Goal: Task Accomplishment & Management: Manage account settings

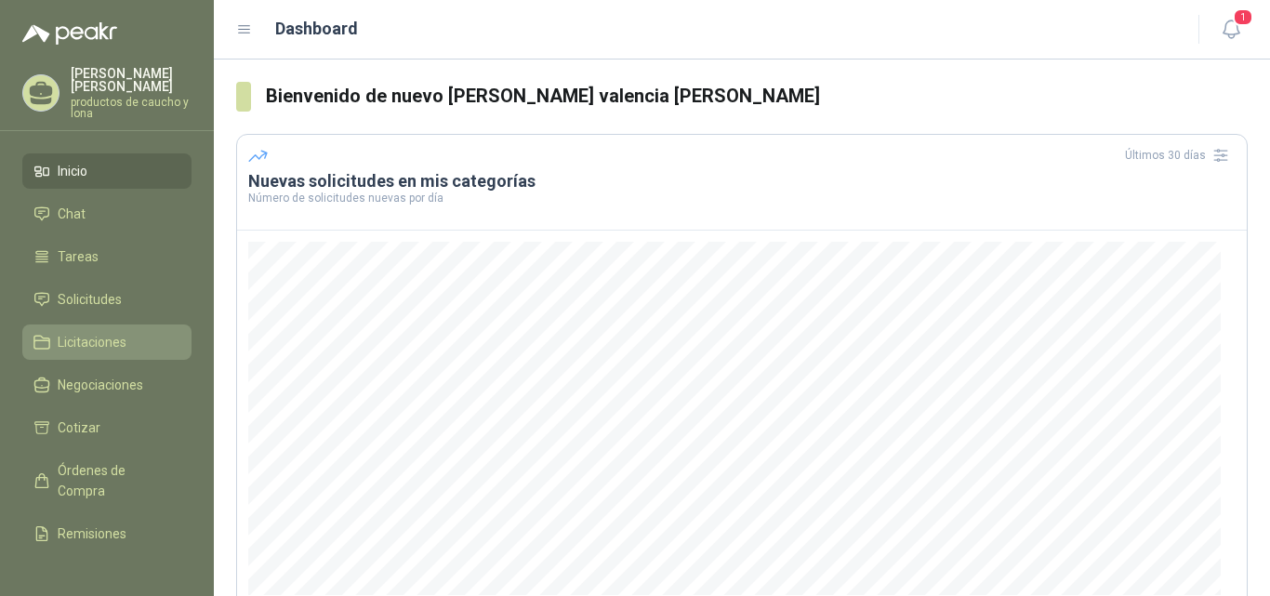
click at [100, 338] on span "Licitaciones" at bounding box center [92, 342] width 69 height 20
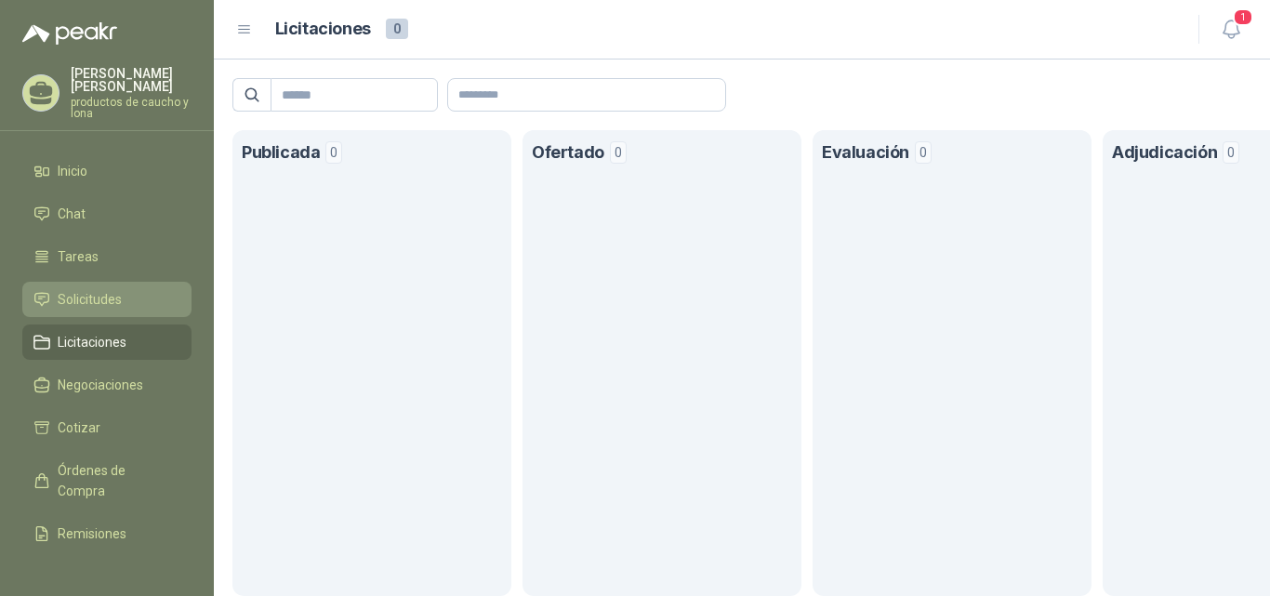
click at [78, 293] on span "Solicitudes" at bounding box center [90, 299] width 64 height 20
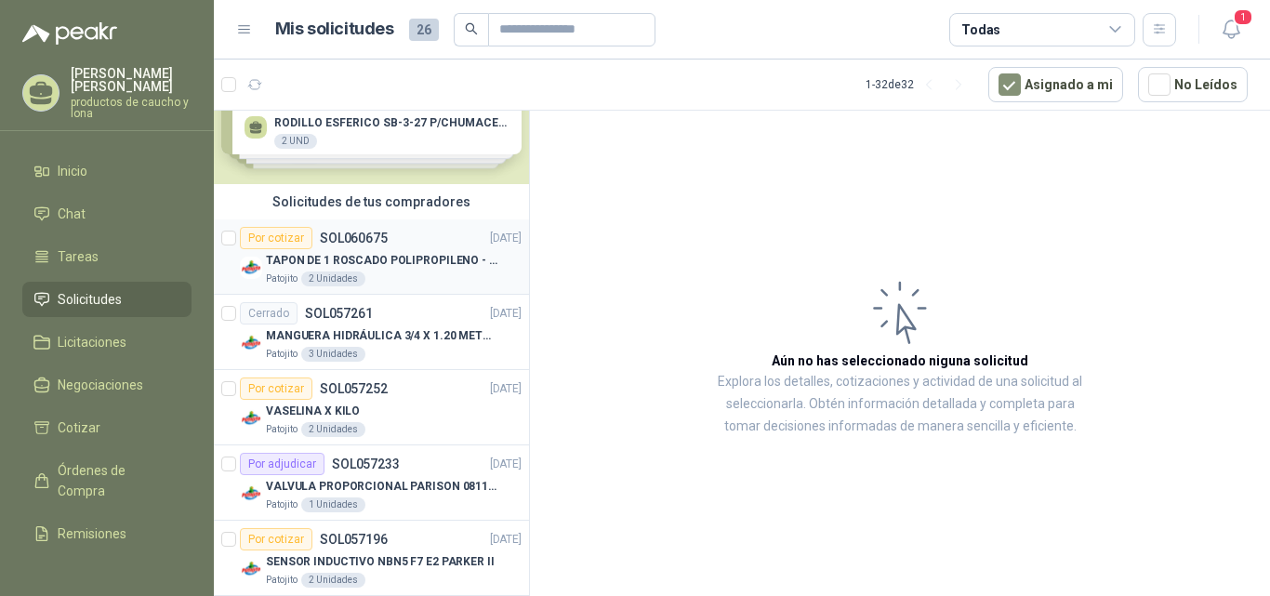
scroll to position [93, 0]
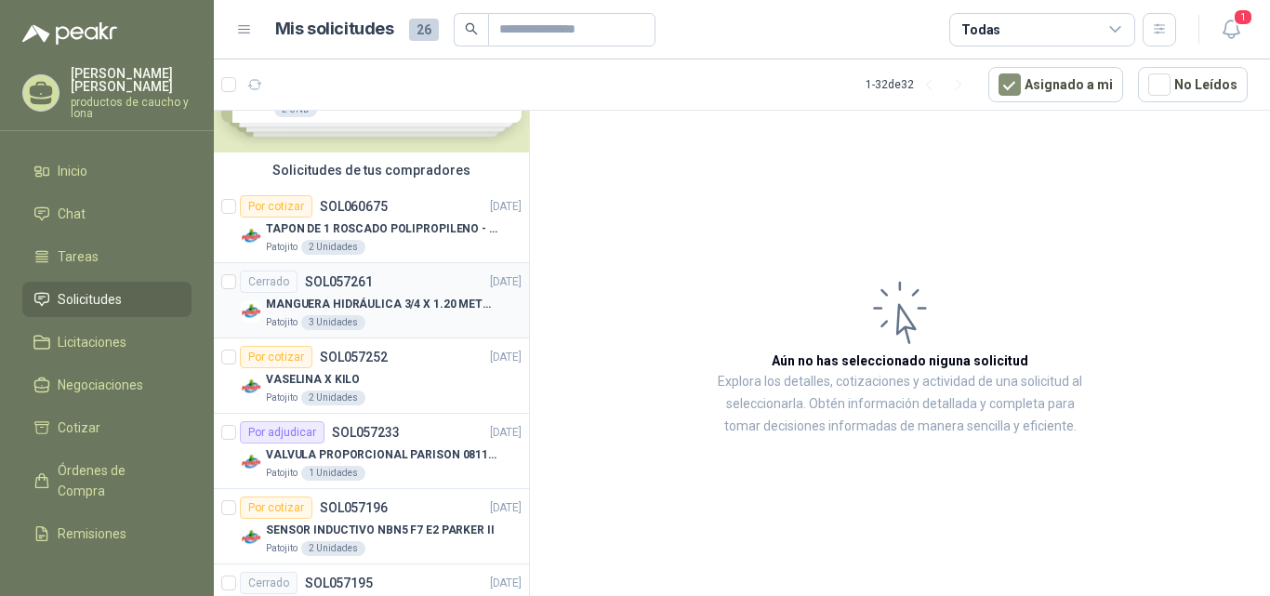
click at [364, 306] on p "MANGUERA HIDRÁULICA 3/4 X 1.20 METROS DE LONGITUD HR-HR-ACOPLADA" at bounding box center [381, 305] width 231 height 18
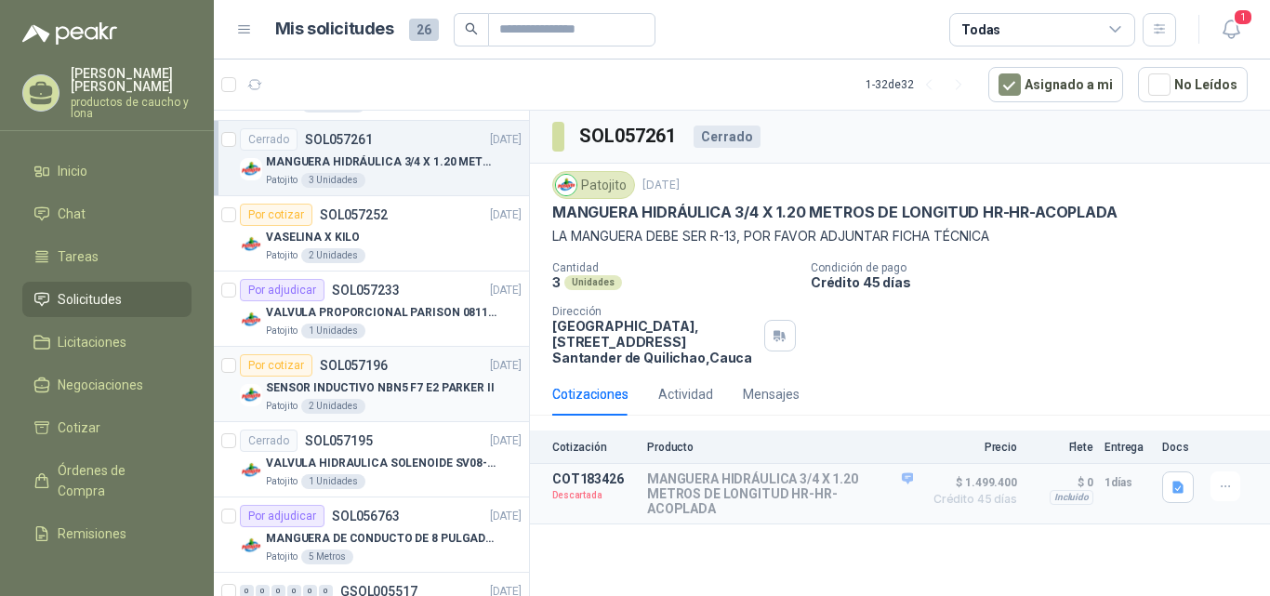
scroll to position [279, 0]
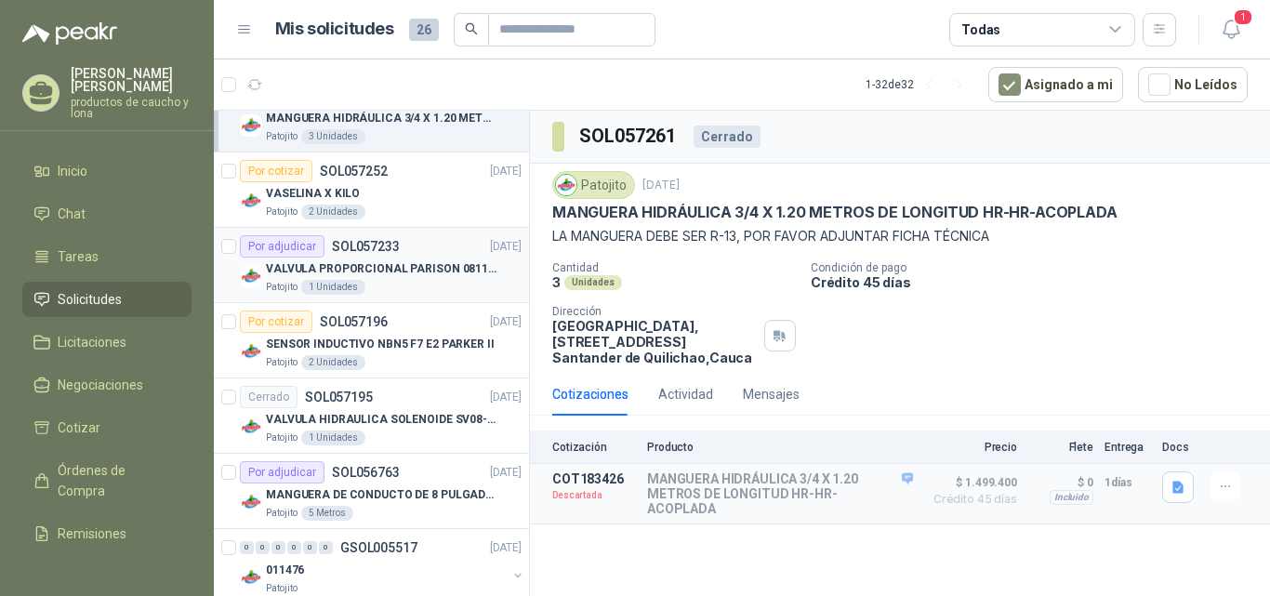
click at [390, 280] on div "Patojito 1 Unidades" at bounding box center [394, 287] width 256 height 15
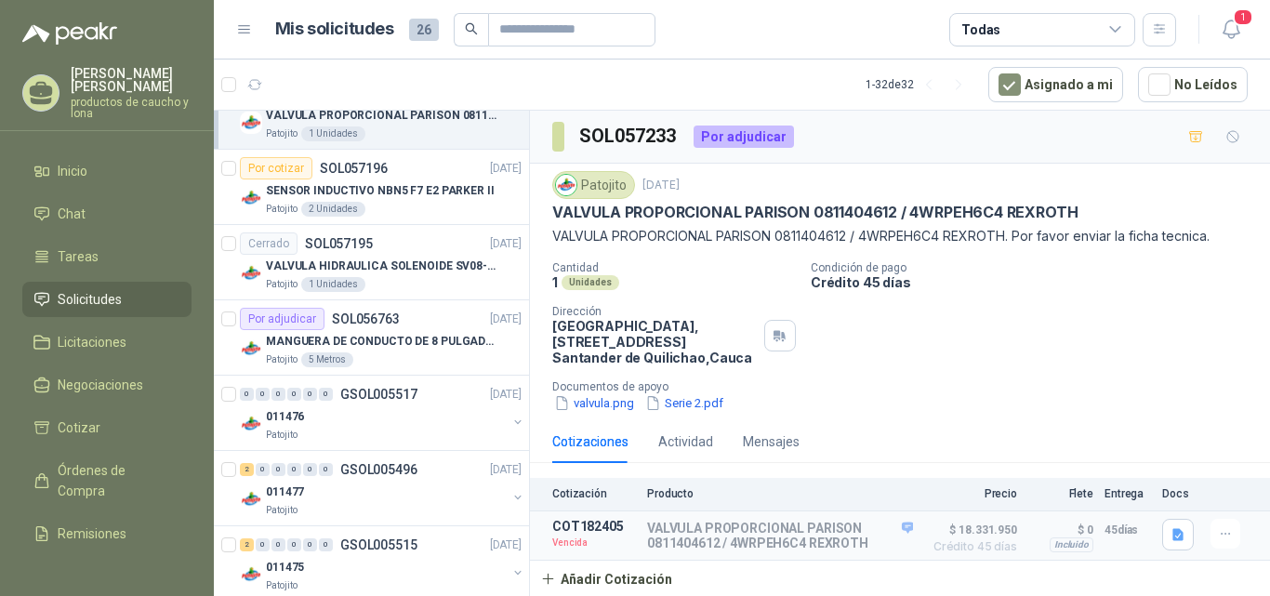
scroll to position [465, 0]
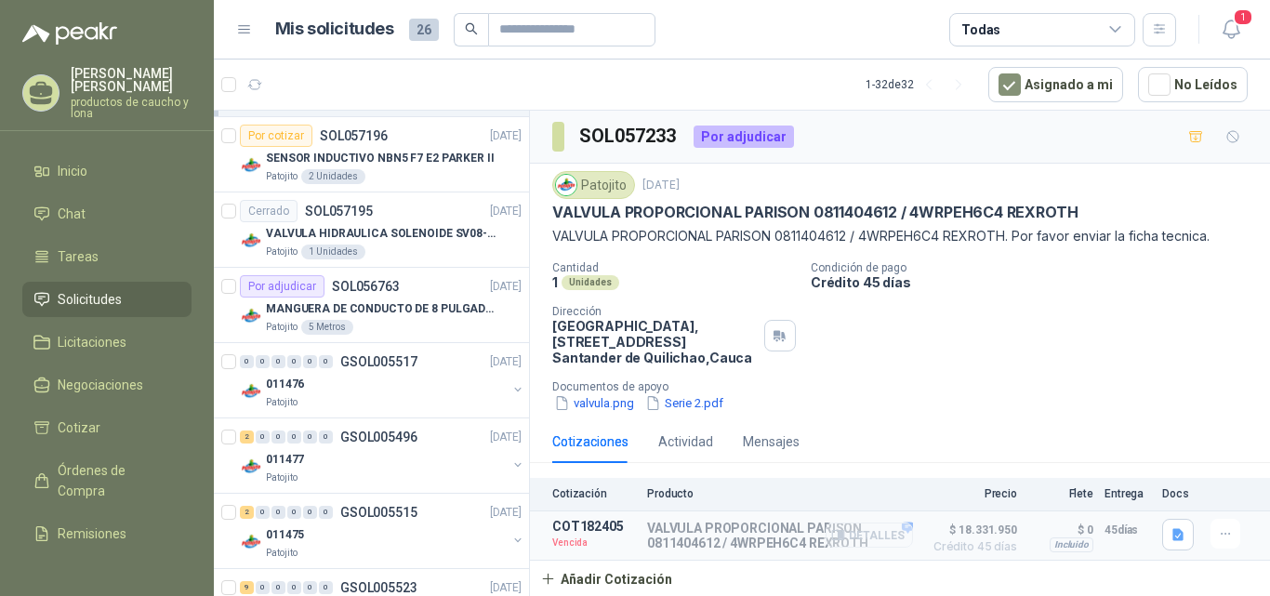
click at [857, 534] on button "Detalles" at bounding box center [869, 534] width 87 height 25
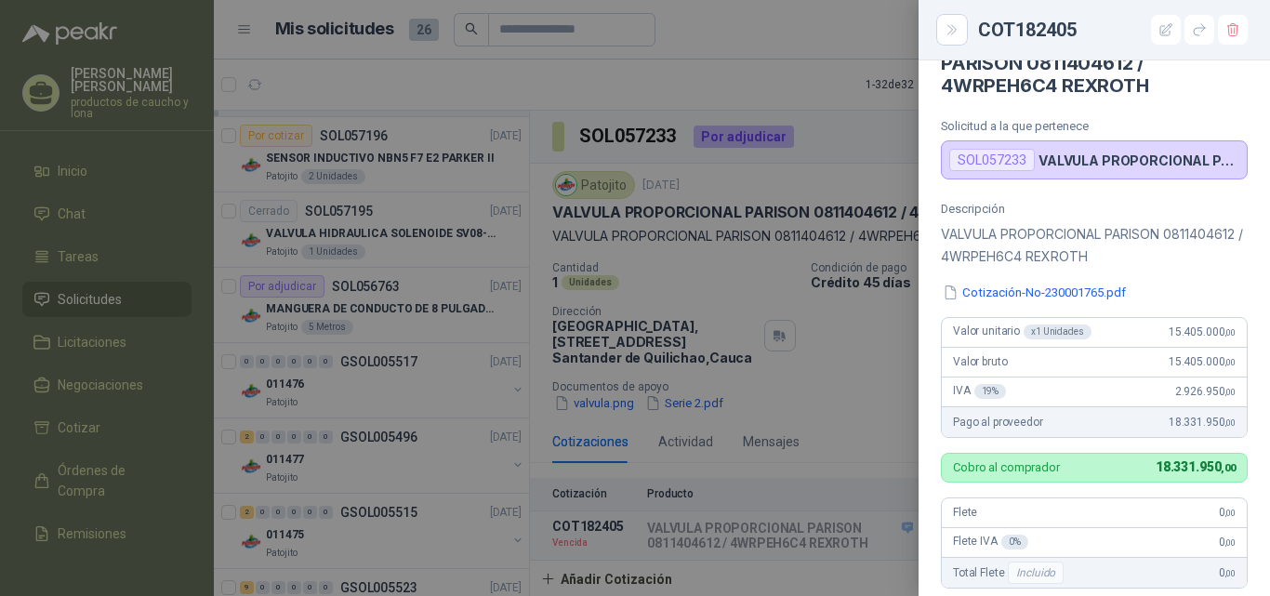
scroll to position [0, 0]
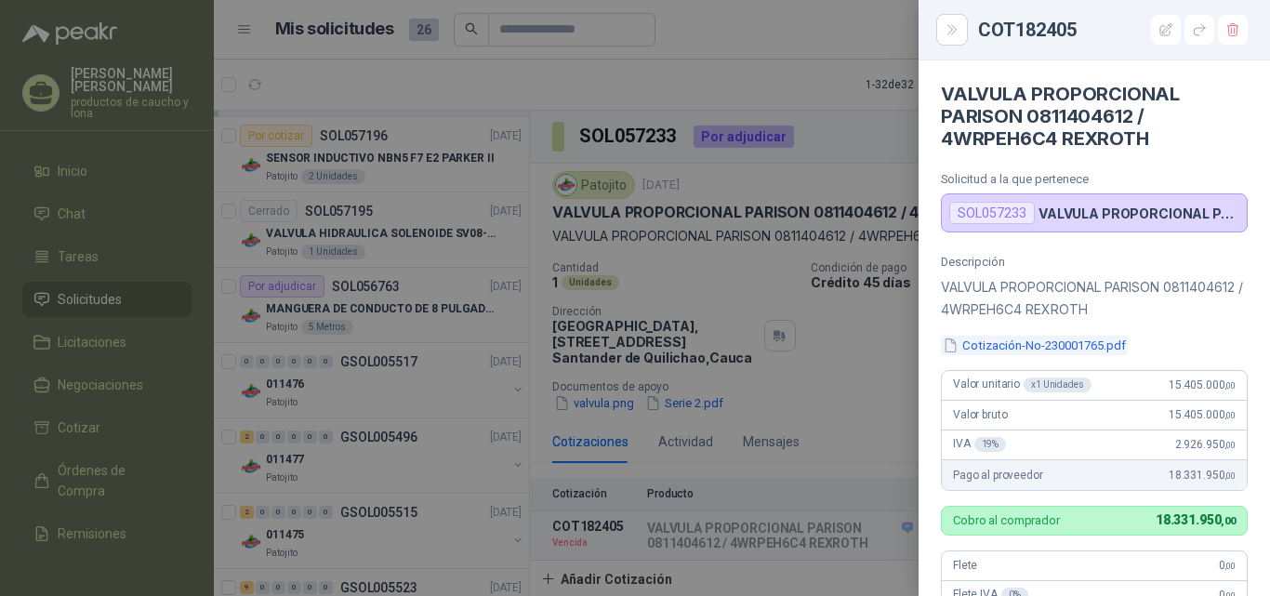
click at [1059, 339] on button "Cotización-No-230001765.pdf" at bounding box center [1034, 346] width 187 height 20
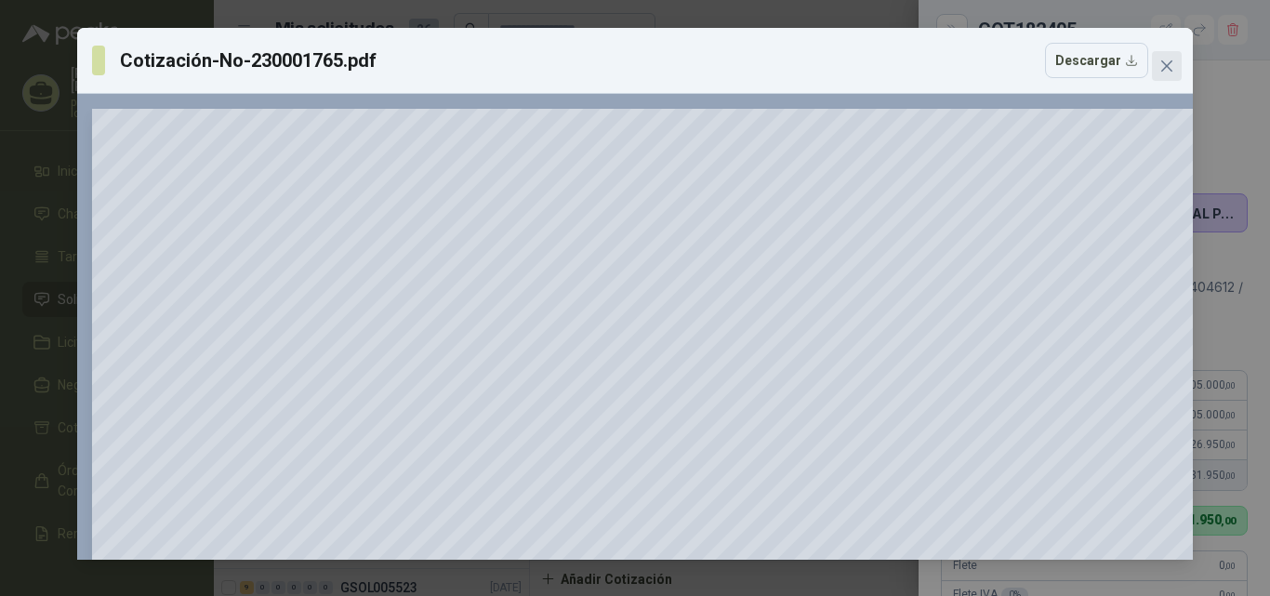
click at [1160, 67] on icon "close" at bounding box center [1166, 66] width 15 height 15
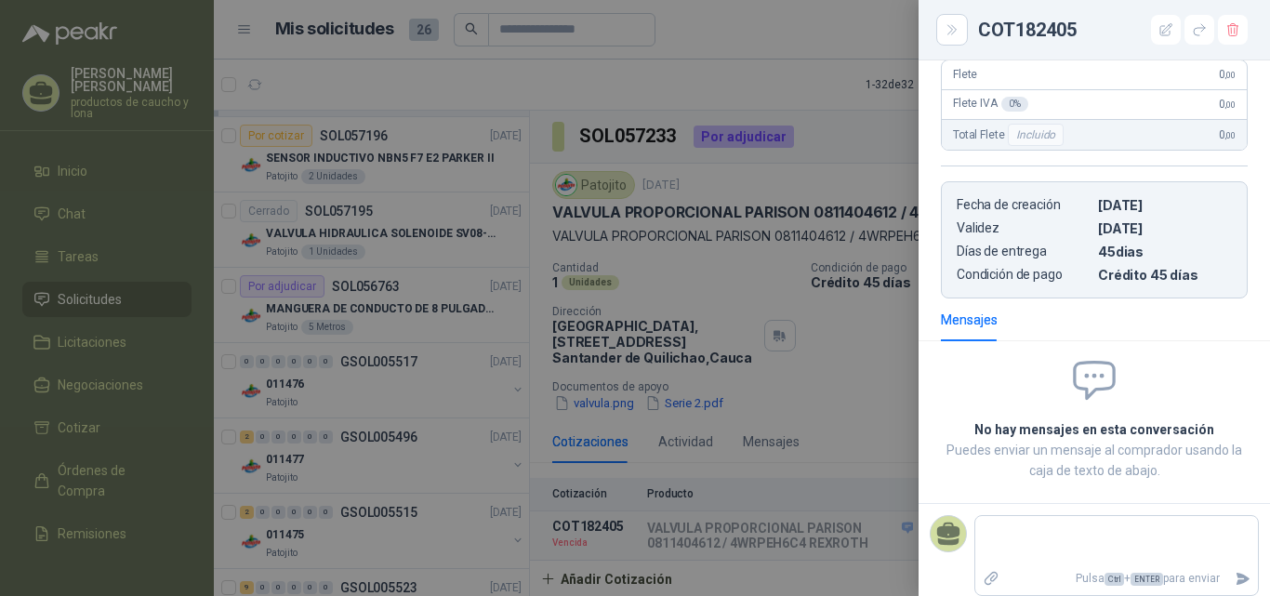
scroll to position [502, 0]
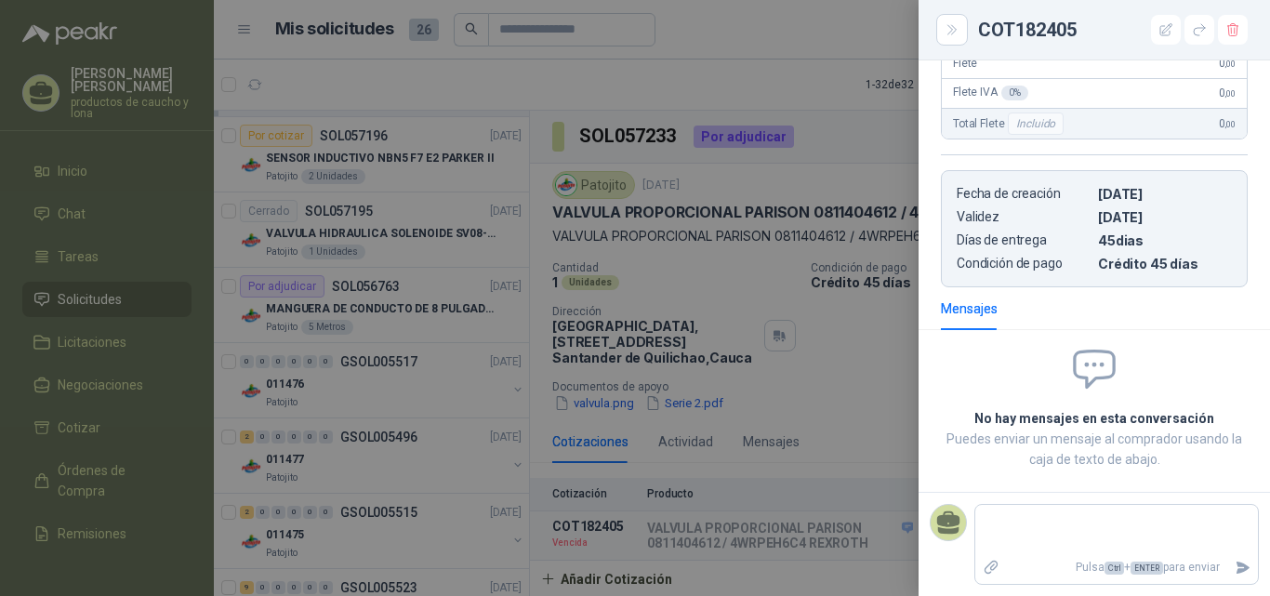
click at [830, 169] on div at bounding box center [635, 298] width 1270 height 596
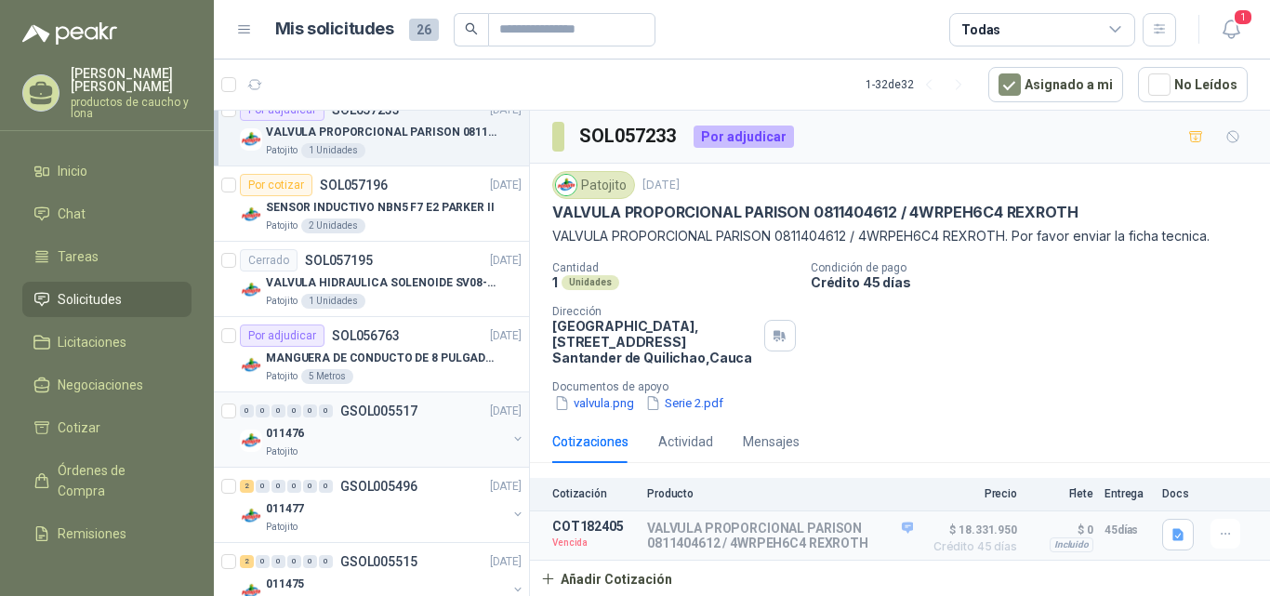
scroll to position [372, 0]
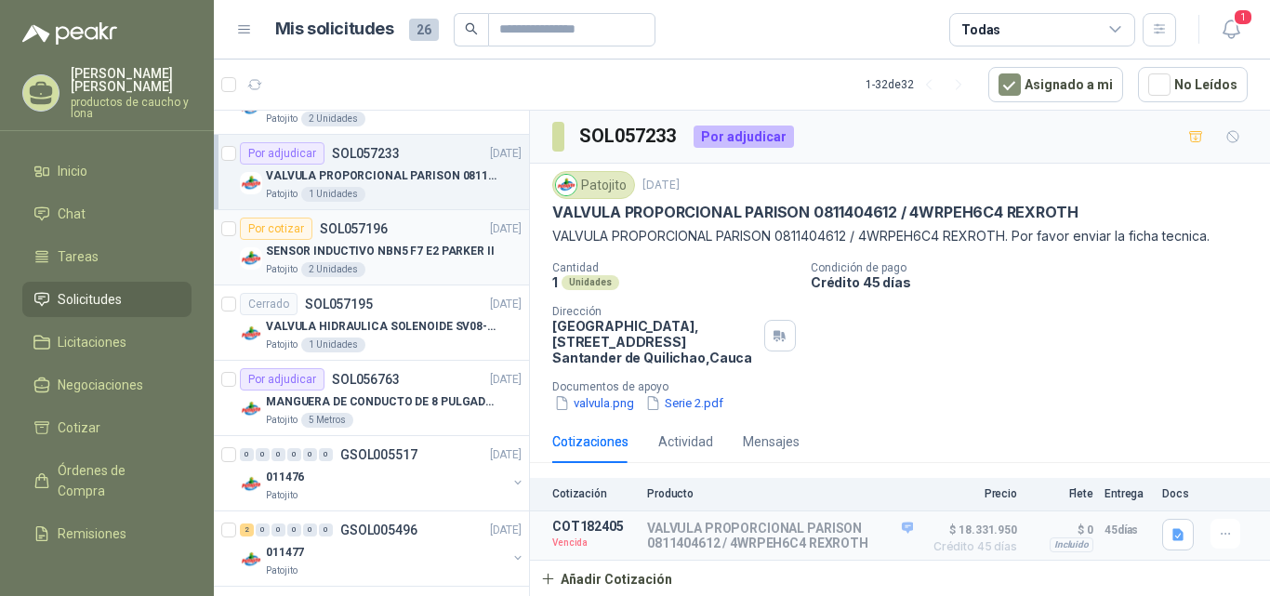
click at [395, 263] on div "Patojito 2 Unidades" at bounding box center [394, 269] width 256 height 15
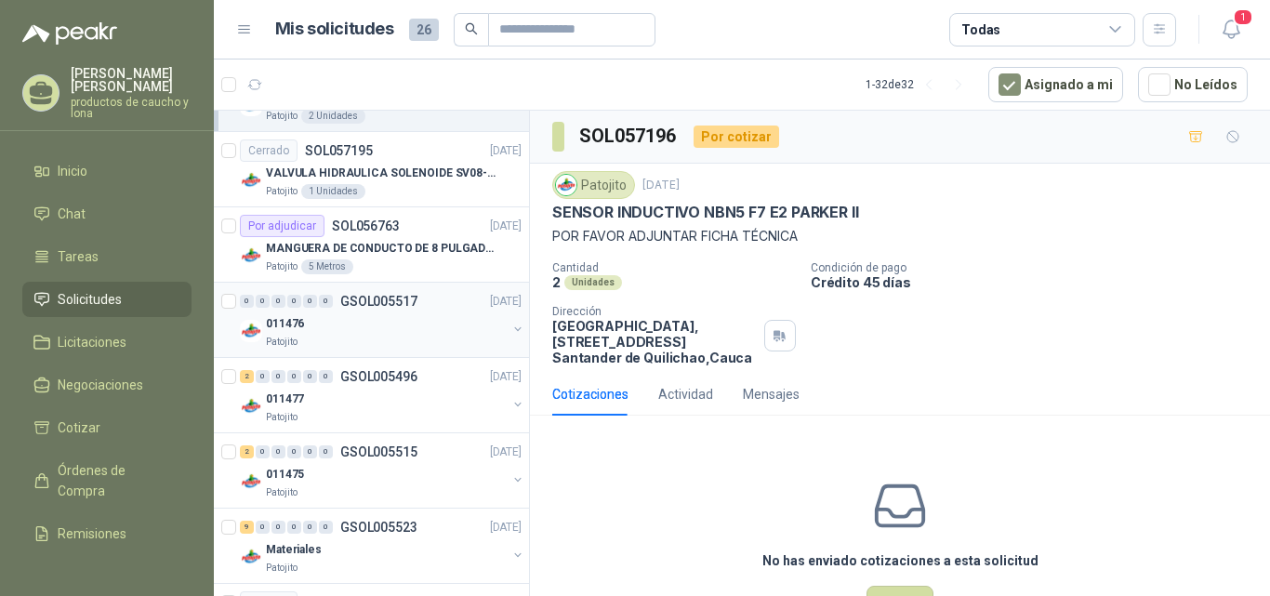
scroll to position [558, 0]
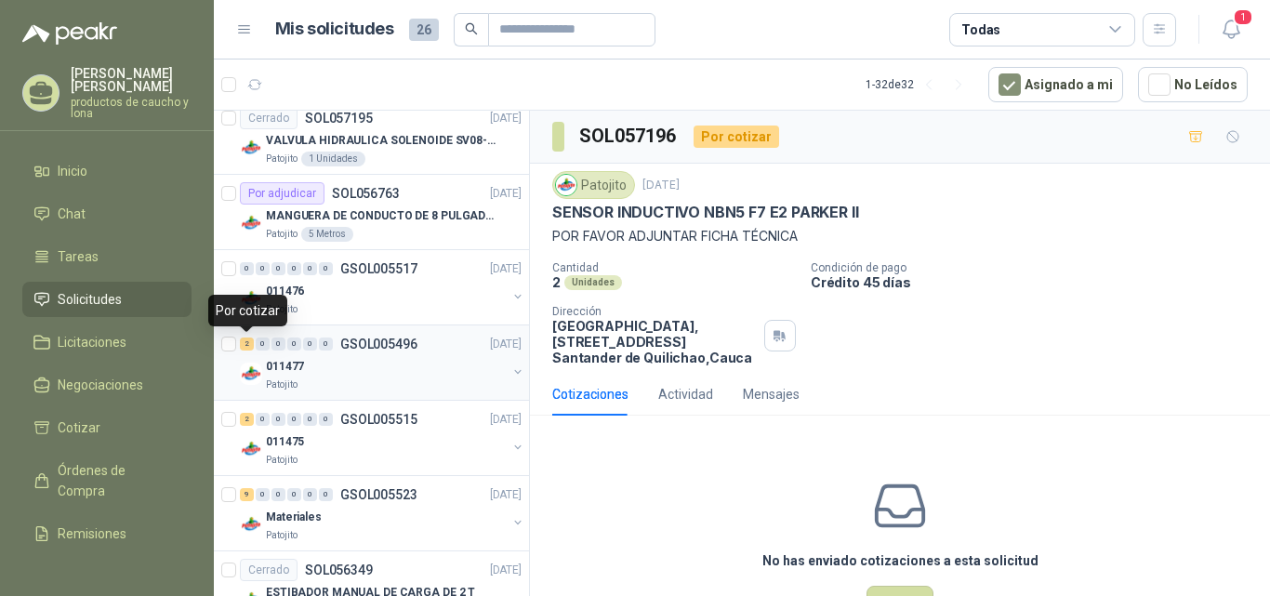
click at [247, 345] on div "2" at bounding box center [247, 343] width 14 height 13
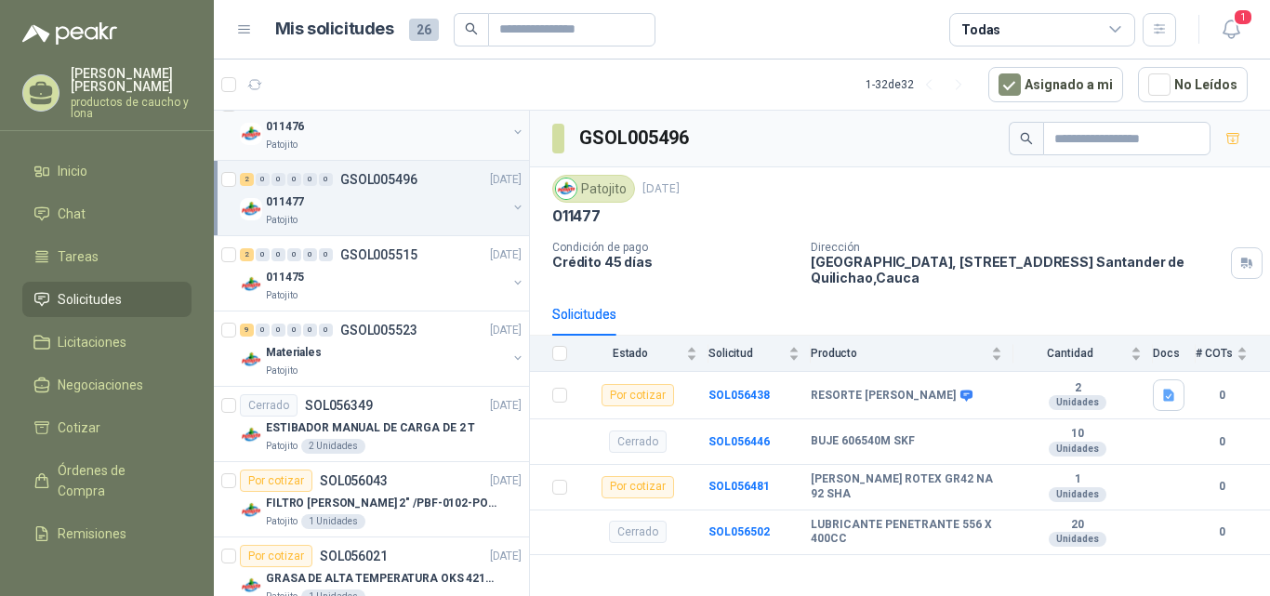
scroll to position [744, 0]
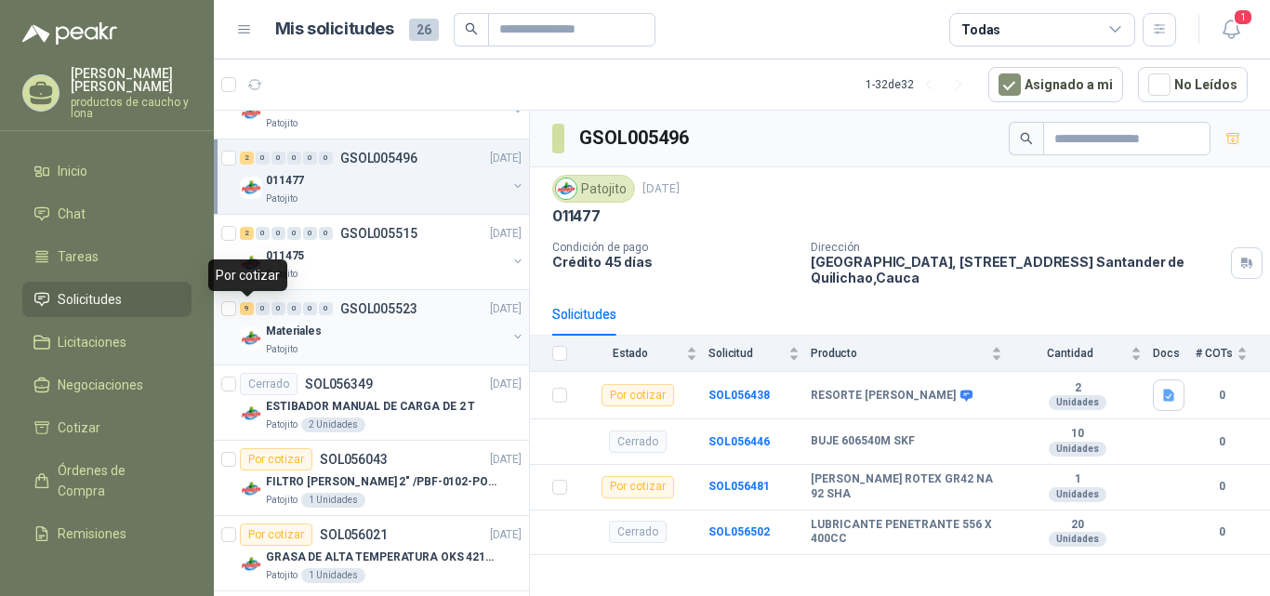
click at [247, 307] on div "9" at bounding box center [247, 308] width 14 height 13
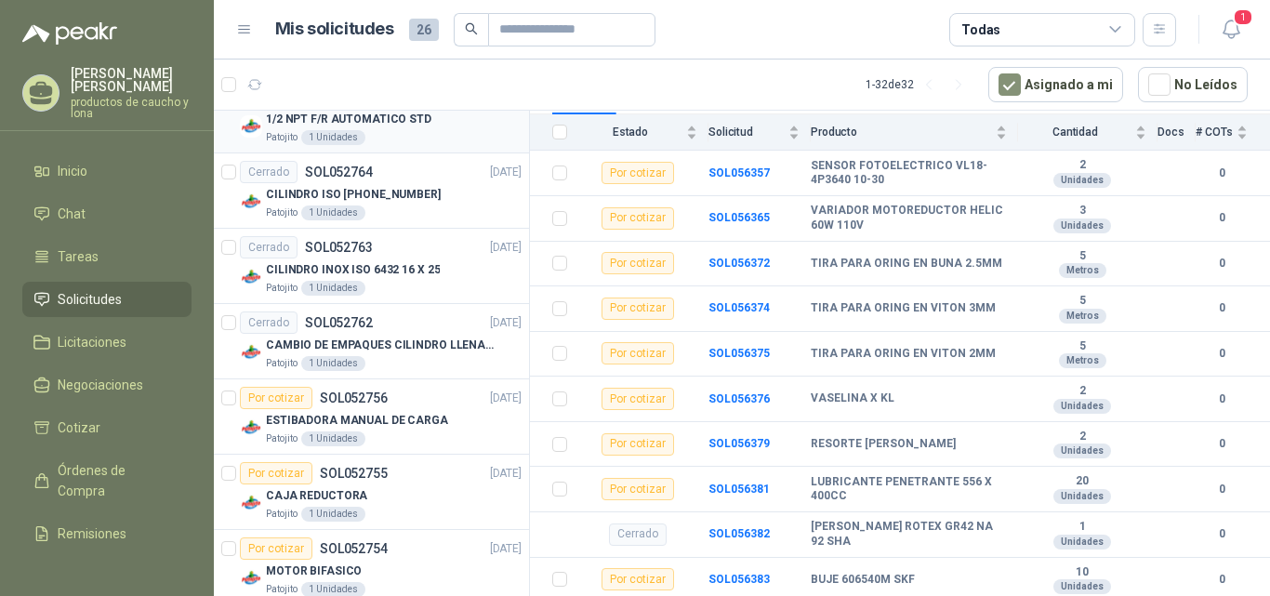
scroll to position [2114, 0]
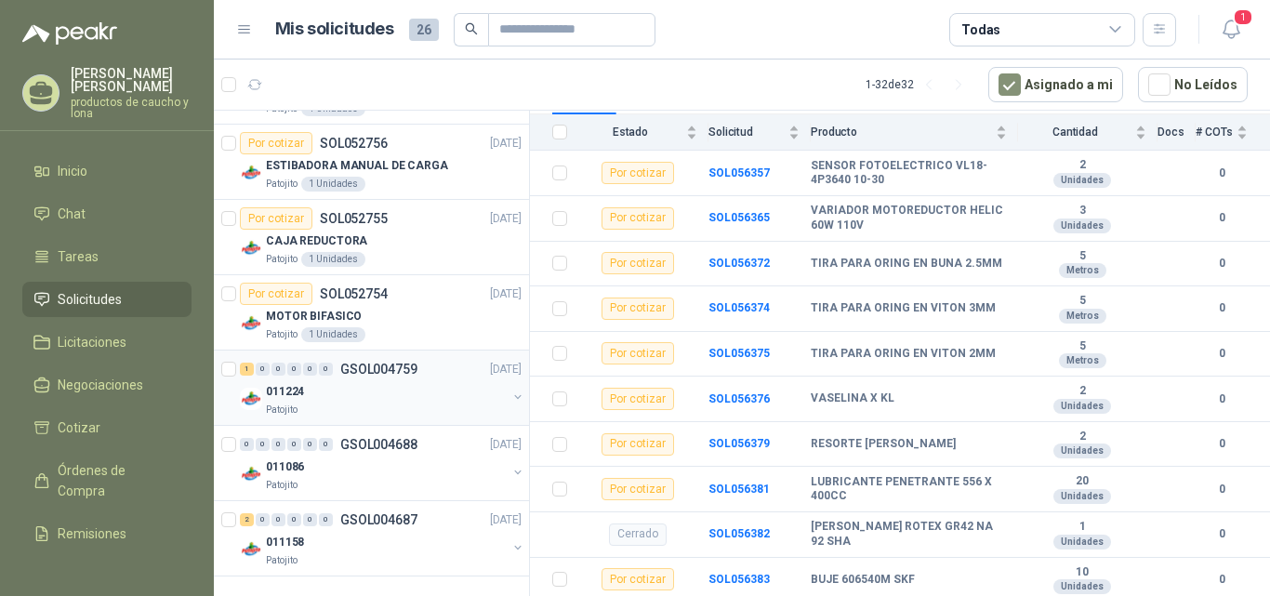
click at [242, 359] on div "1 0 0 0 0 0 GSOL004759 [DATE]" at bounding box center [382, 369] width 285 height 22
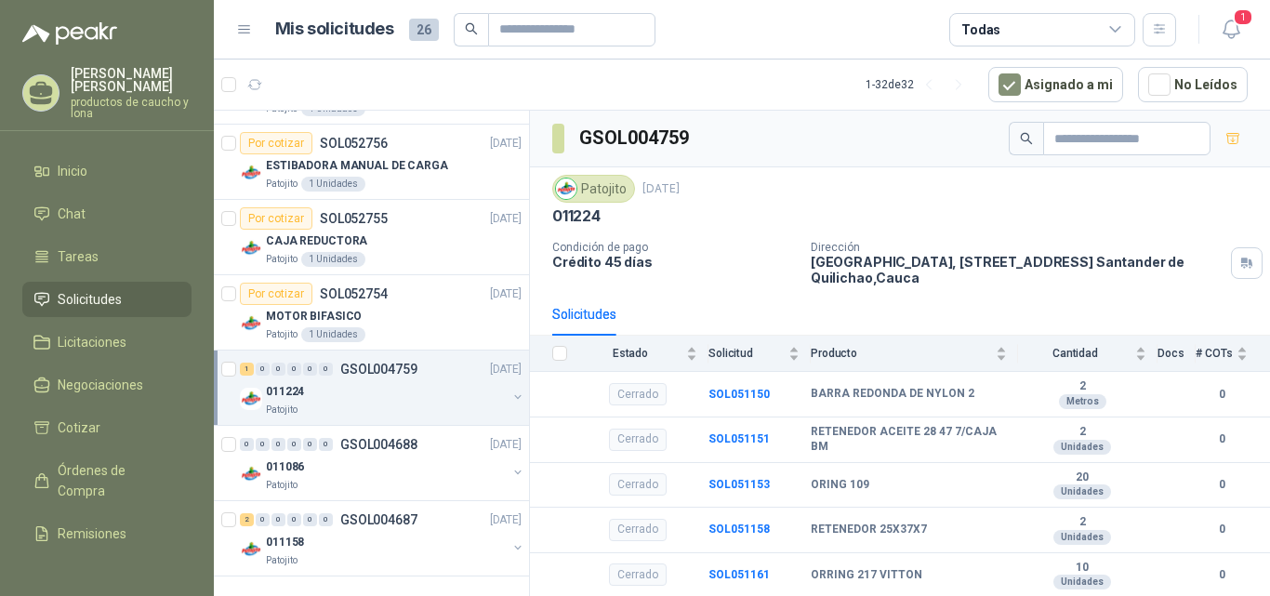
click at [241, 363] on div "1" at bounding box center [247, 369] width 14 height 13
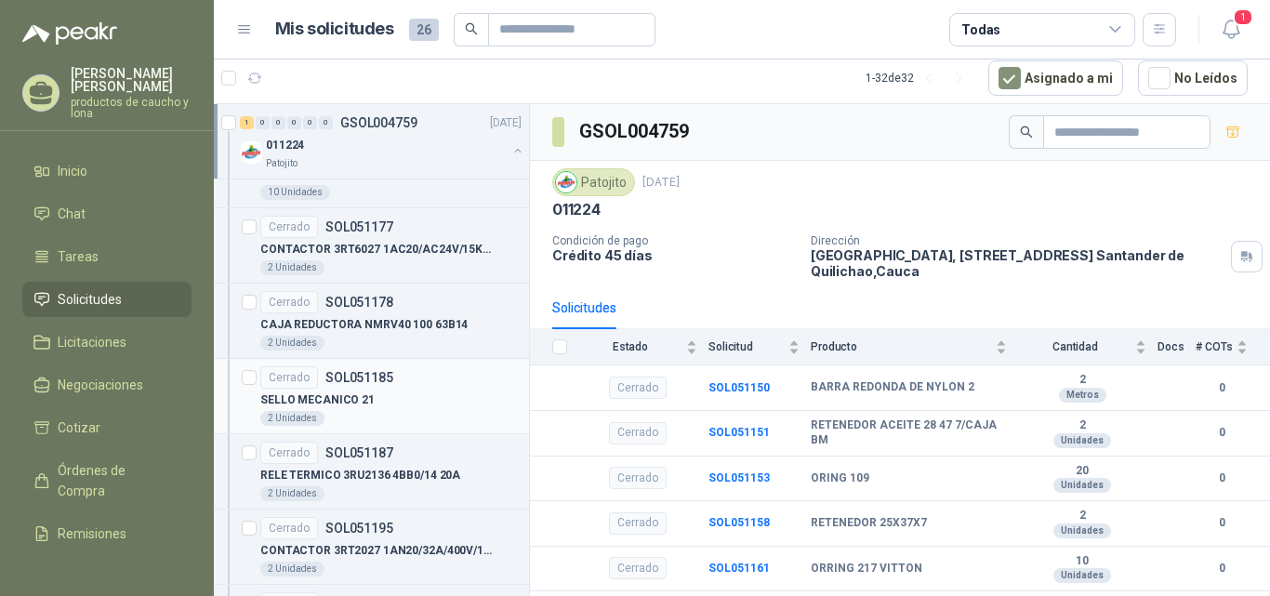
scroll to position [3093, 0]
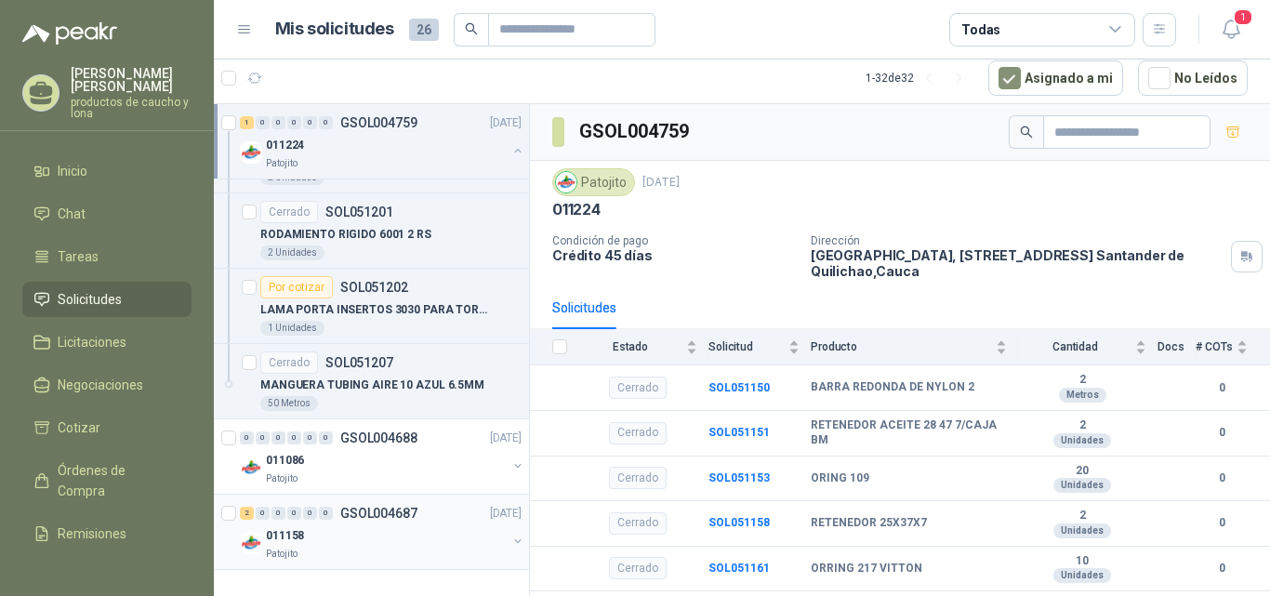
click at [248, 512] on div "2" at bounding box center [247, 513] width 14 height 13
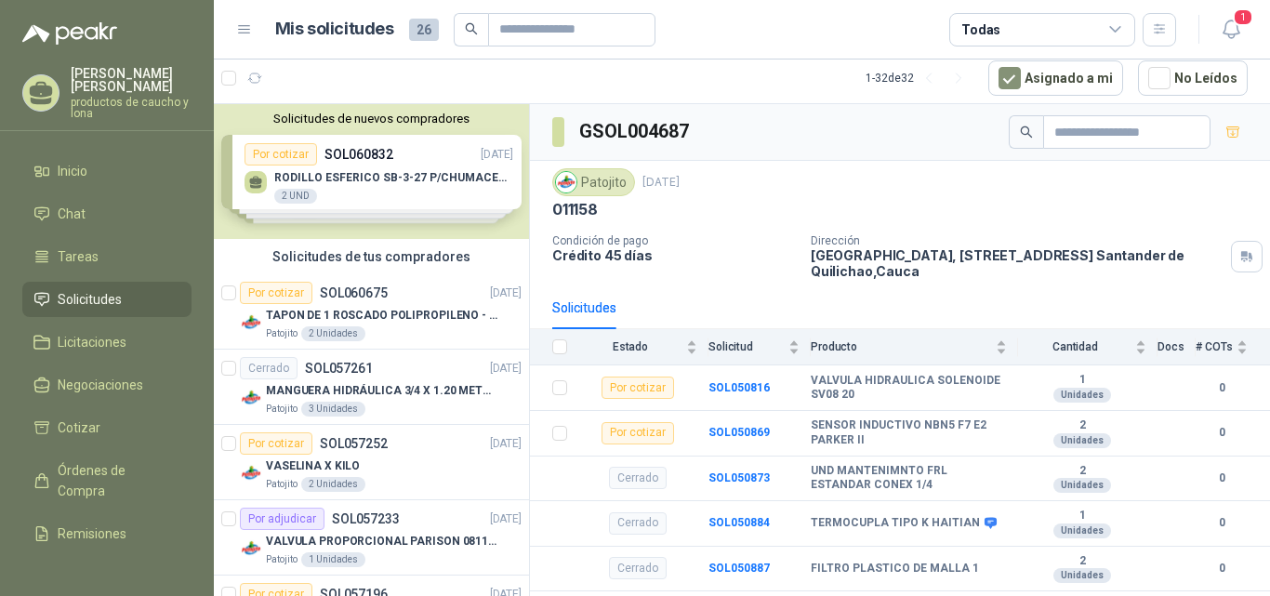
click at [331, 174] on div "Solicitudes de nuevos compradores Por cotizar SOL060832 [DATE] RODILLO ESFERICO…" at bounding box center [371, 171] width 315 height 135
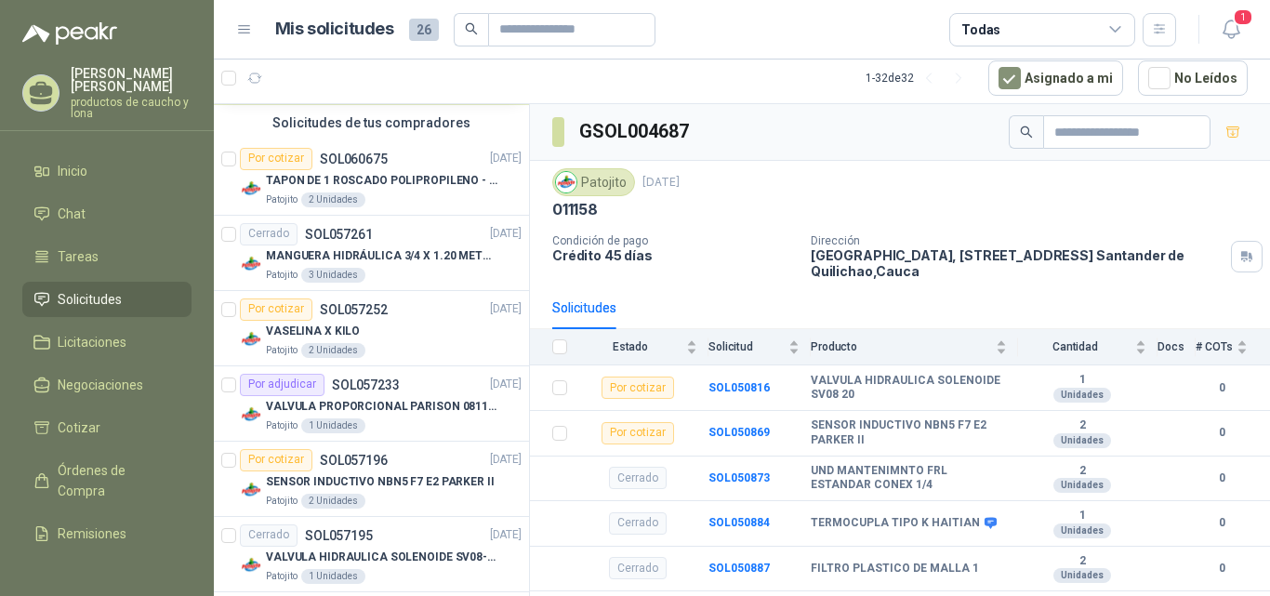
scroll to position [465, 0]
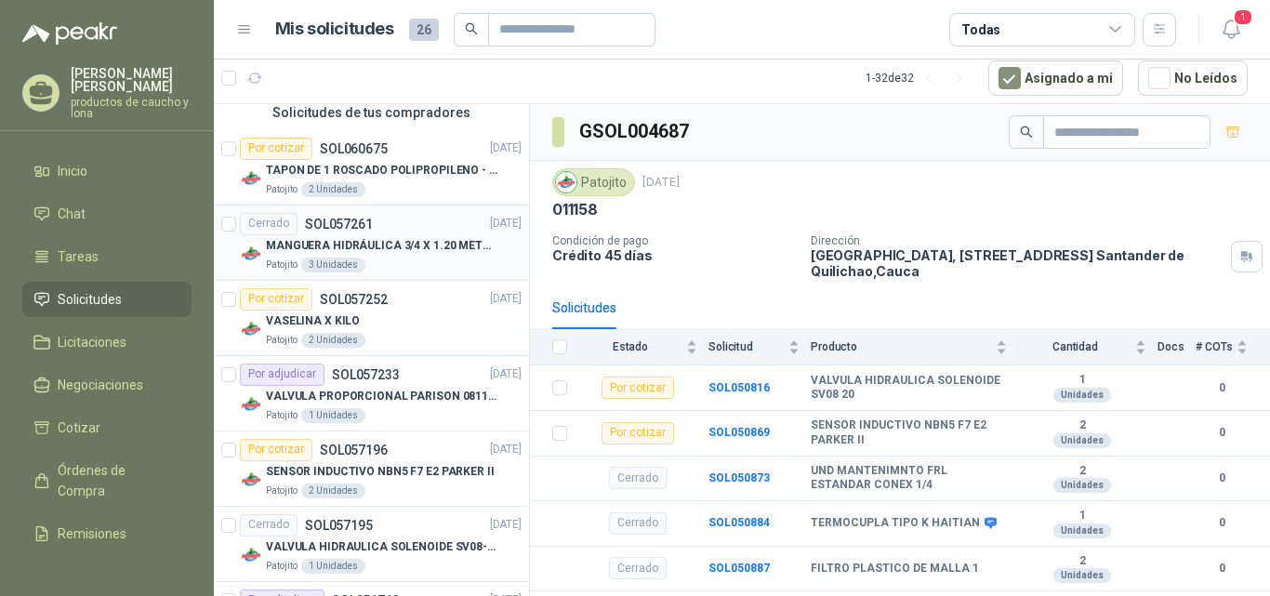
click at [384, 227] on div "Cerrado SOL057261 [DATE]" at bounding box center [381, 224] width 282 height 22
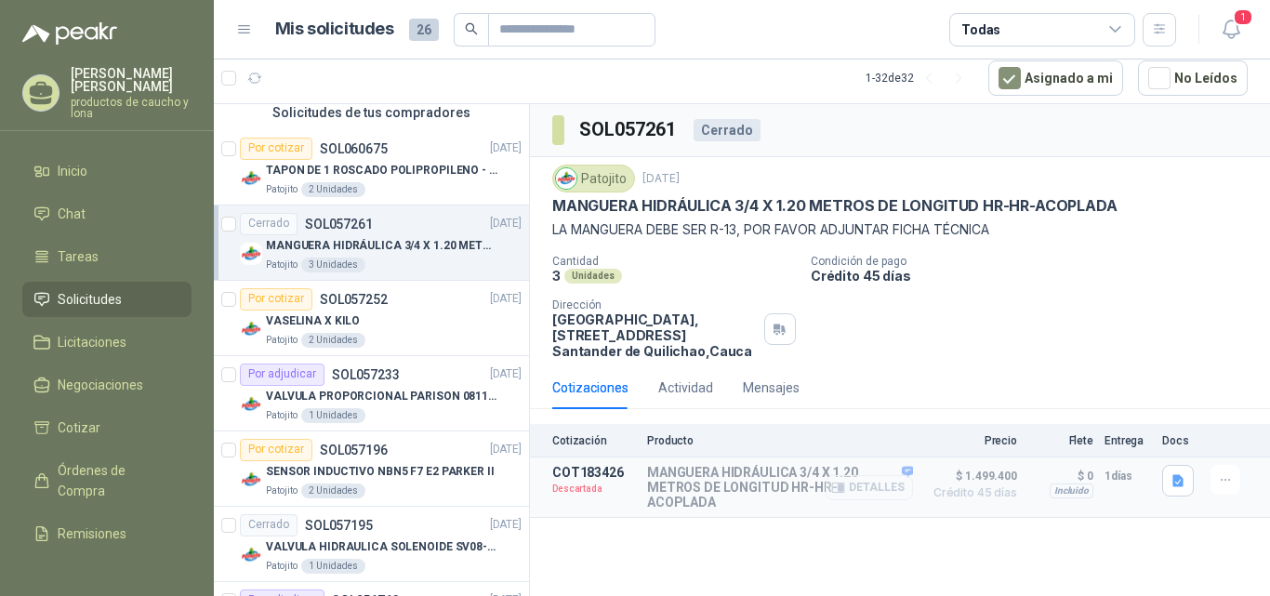
click at [882, 477] on button "Detalles" at bounding box center [869, 487] width 87 height 25
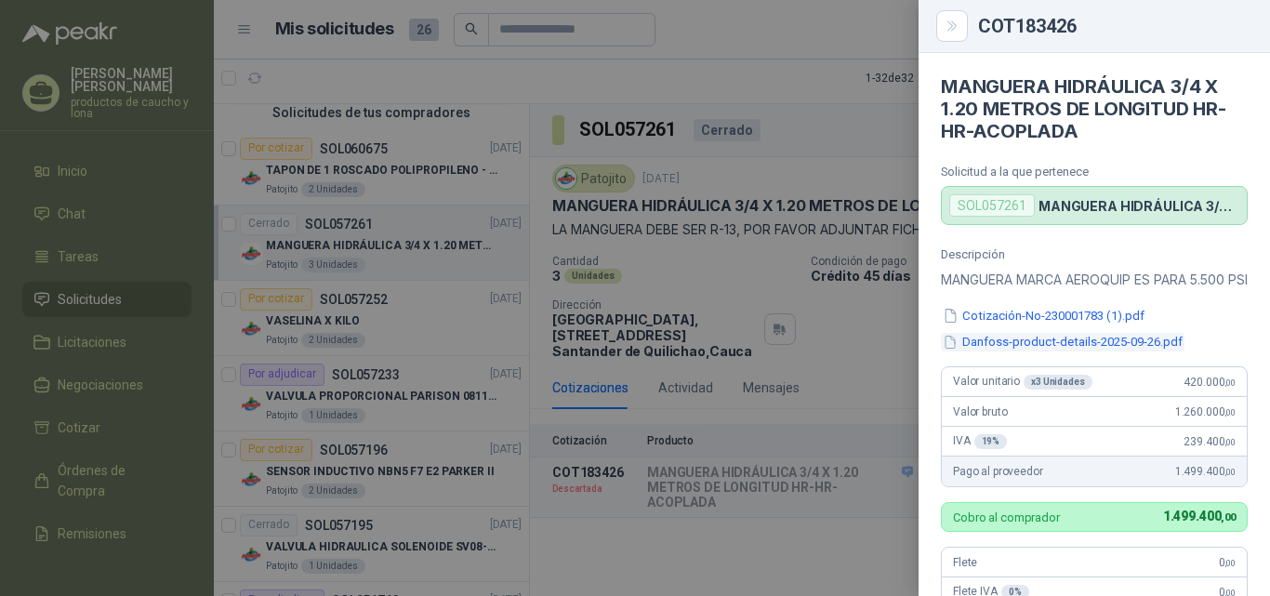
click at [1116, 352] on button "Danfoss-product-details-2025-09-26.pdf" at bounding box center [1063, 343] width 244 height 20
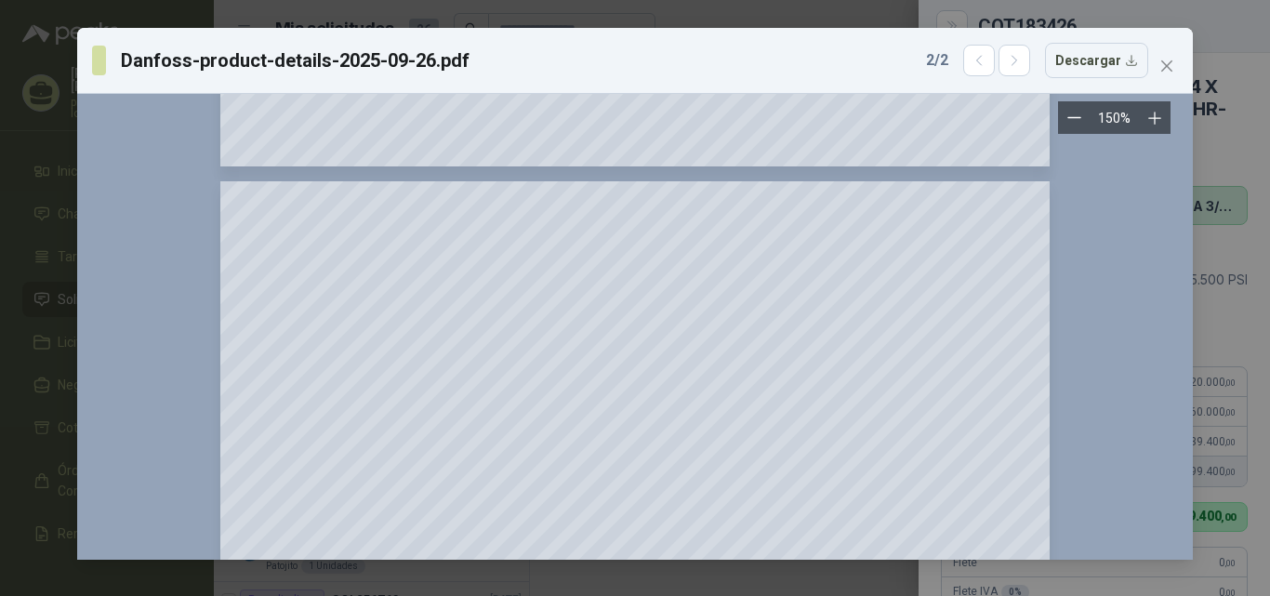
scroll to position [1209, 0]
